Goal: Task Accomplishment & Management: Complete application form

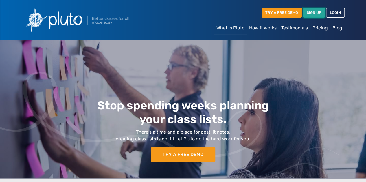
click at [307, 10] on link "SIGN UP" at bounding box center [314, 13] width 22 height 10
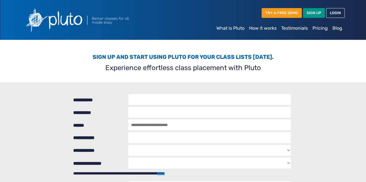
click at [310, 50] on div "Sign up and start using Pluto for your class lists today. Experience effortless…" at bounding box center [182, 61] width 329 height 42
click at [333, 16] on link "LOGIN" at bounding box center [335, 13] width 18 height 10
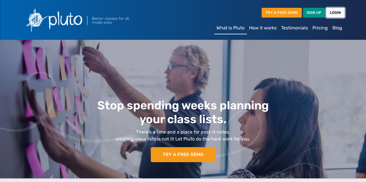
click at [336, 14] on link "LOGIN" at bounding box center [335, 13] width 18 height 10
click at [337, 12] on link "LOGIN" at bounding box center [335, 13] width 18 height 10
